Goal: Transaction & Acquisition: Purchase product/service

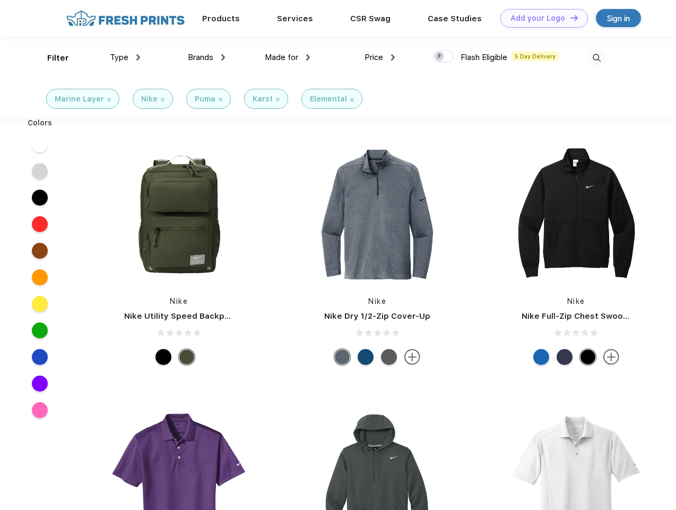
click at [540, 18] on link "Add your Logo Design Tool" at bounding box center [545, 18] width 88 height 19
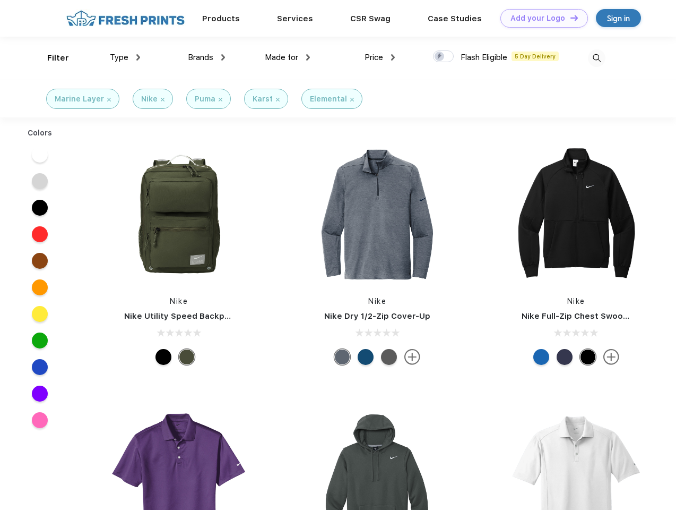
click at [0, 0] on div "Design Tool" at bounding box center [0, 0] width 0 height 0
click at [570, 18] on link "Add your Logo Design Tool" at bounding box center [545, 18] width 88 height 19
click at [51, 58] on div "Filter" at bounding box center [58, 58] width 22 height 12
click at [125, 57] on span "Type" at bounding box center [119, 58] width 19 height 10
click at [206, 57] on span "Brands" at bounding box center [200, 58] width 25 height 10
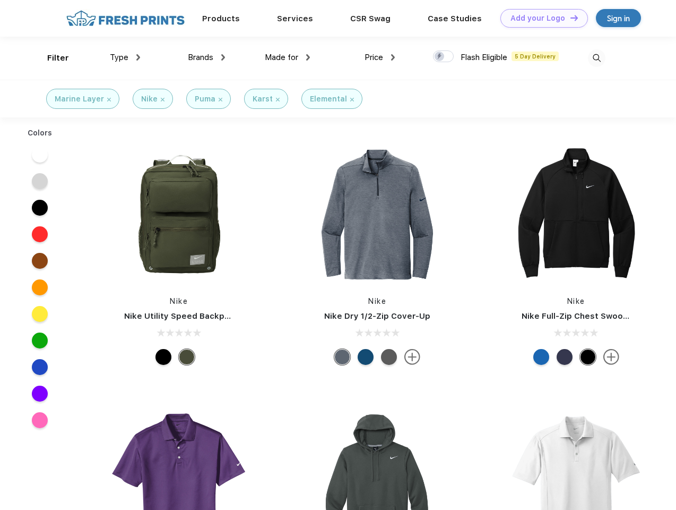
click at [288, 57] on span "Made for" at bounding box center [281, 58] width 33 height 10
click at [380, 57] on span "Price" at bounding box center [374, 58] width 19 height 10
click at [444, 57] on div at bounding box center [443, 56] width 21 height 12
click at [440, 57] on input "checkbox" at bounding box center [436, 53] width 7 height 7
click at [597, 58] on img at bounding box center [597, 58] width 18 height 18
